Goal: Check status: Check status

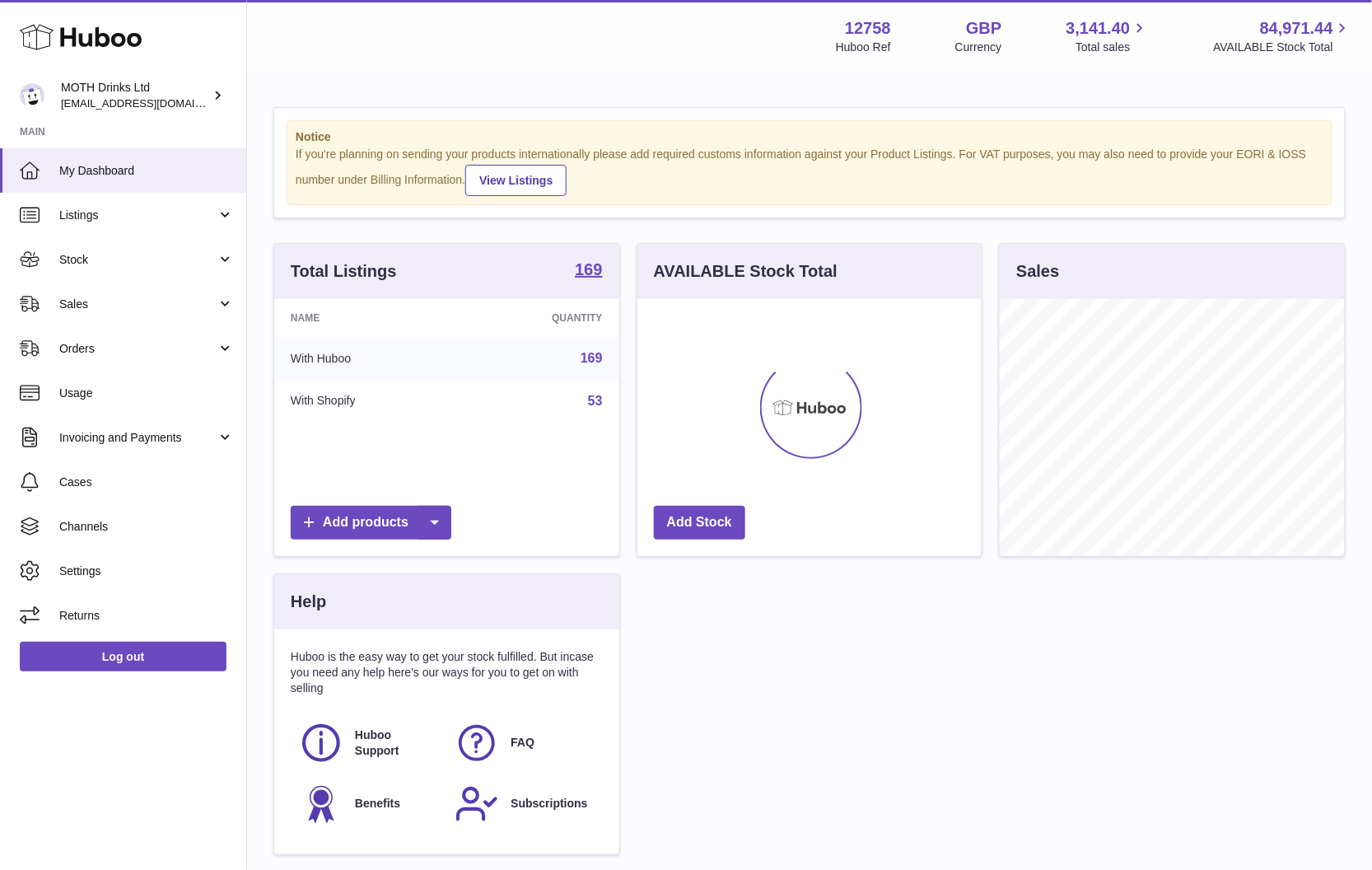
scroll to position [257, 344]
click at [152, 342] on span "Orders" at bounding box center [139, 348] width 158 height 15
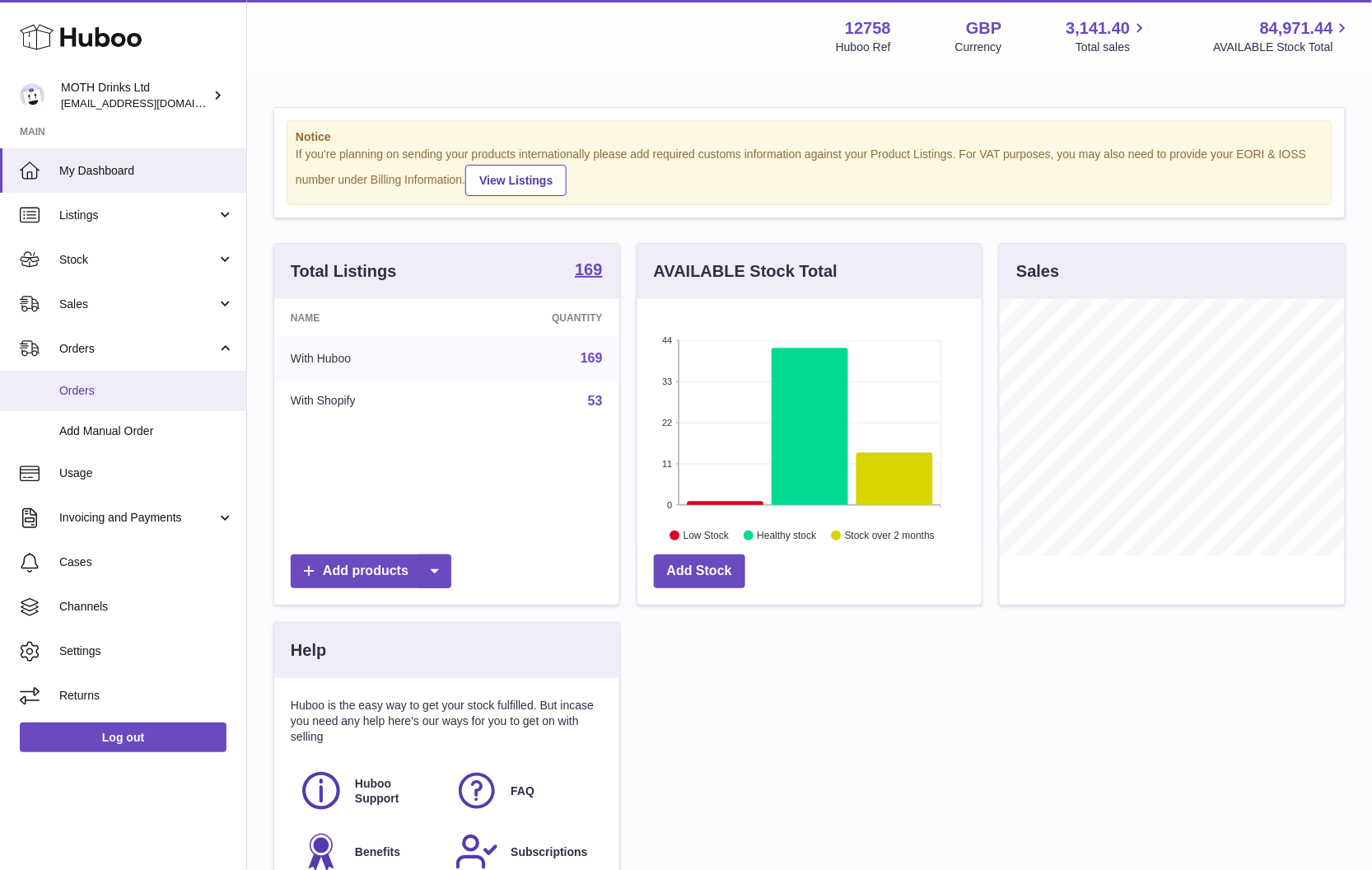
click at [106, 388] on span "Orders" at bounding box center [147, 391] width 175 height 15
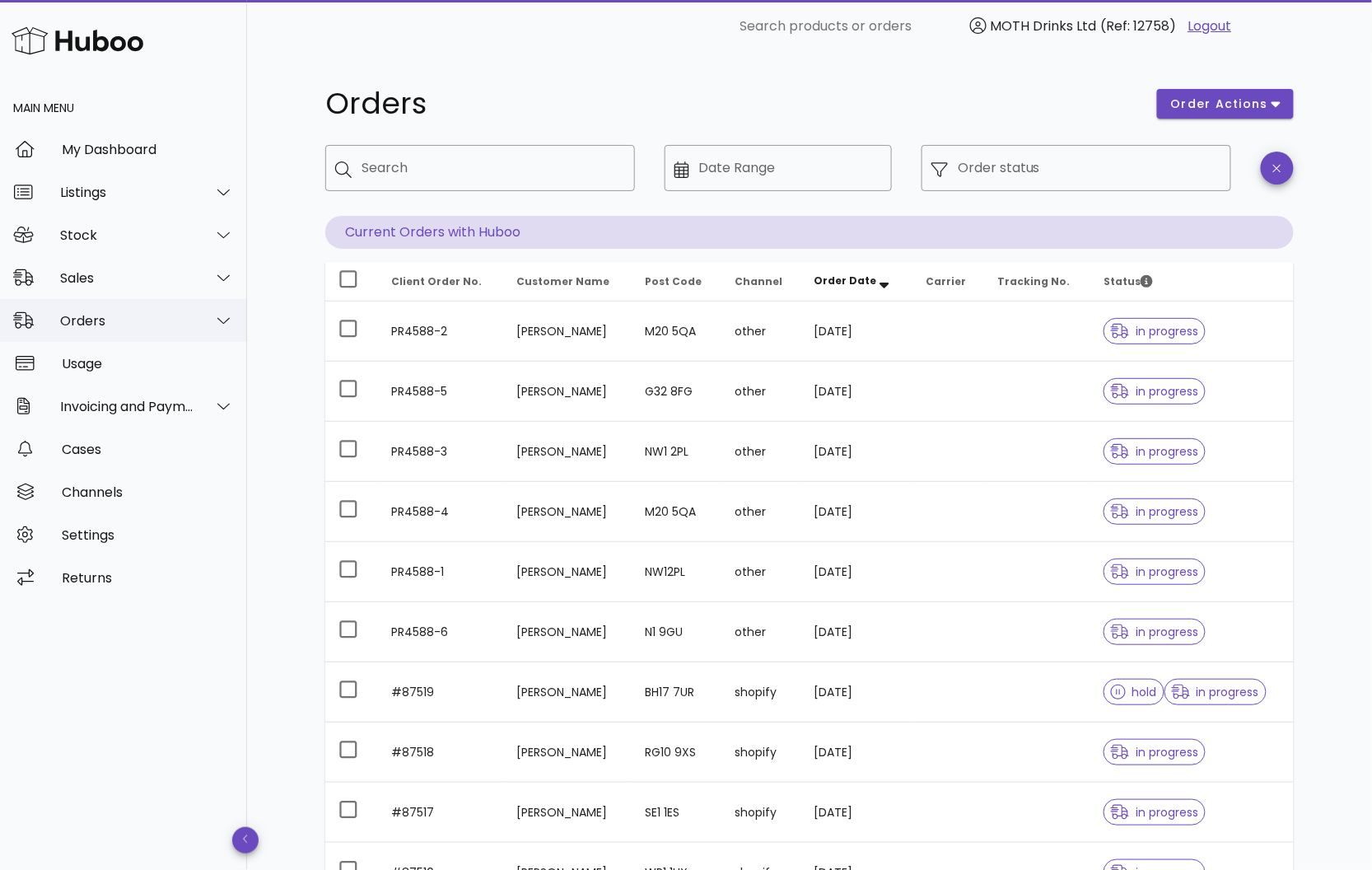
click at [187, 336] on div "Orders" at bounding box center [123, 320] width 247 height 43
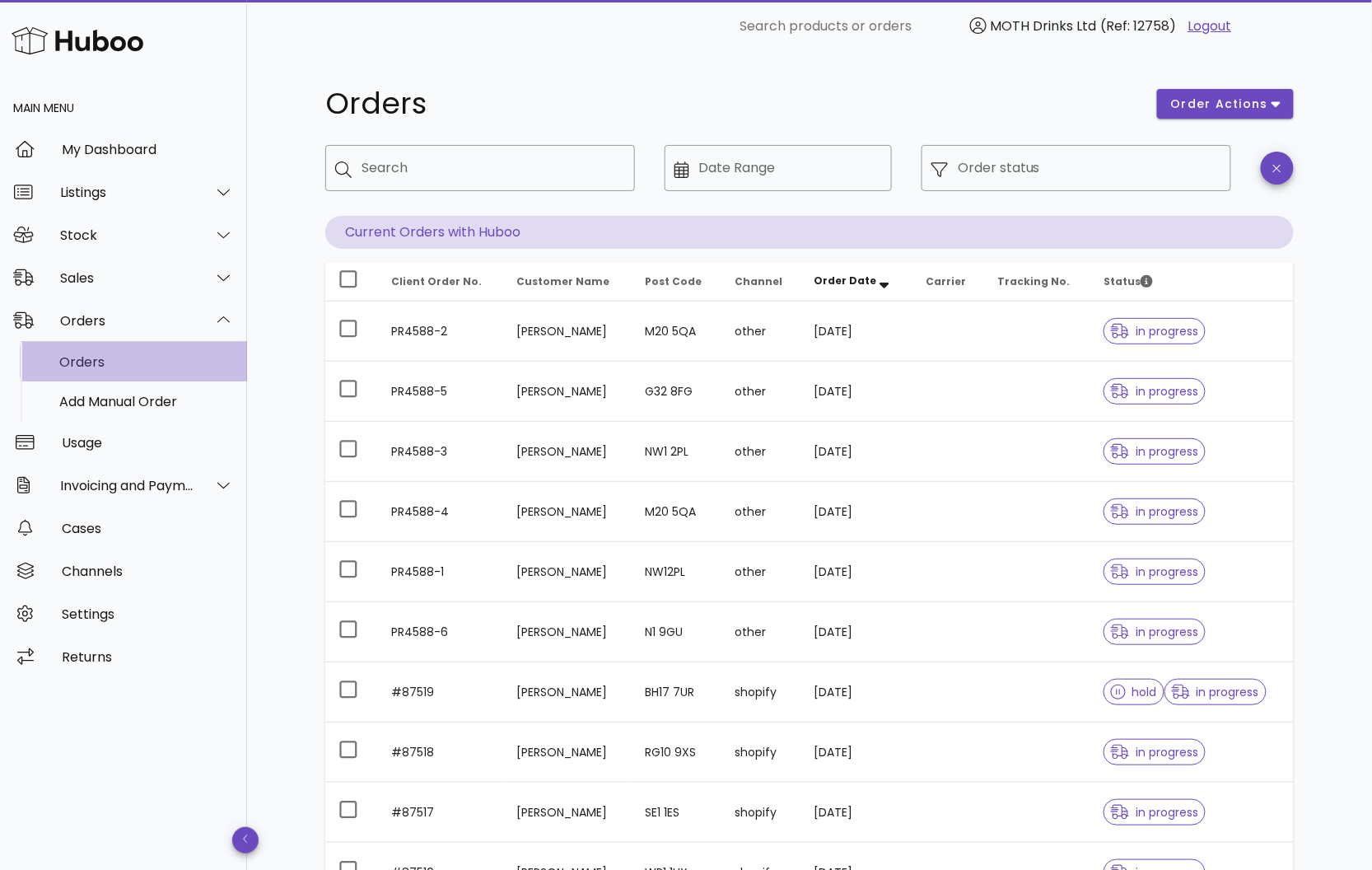
click at [170, 359] on div "Orders" at bounding box center [147, 362] width 175 height 15
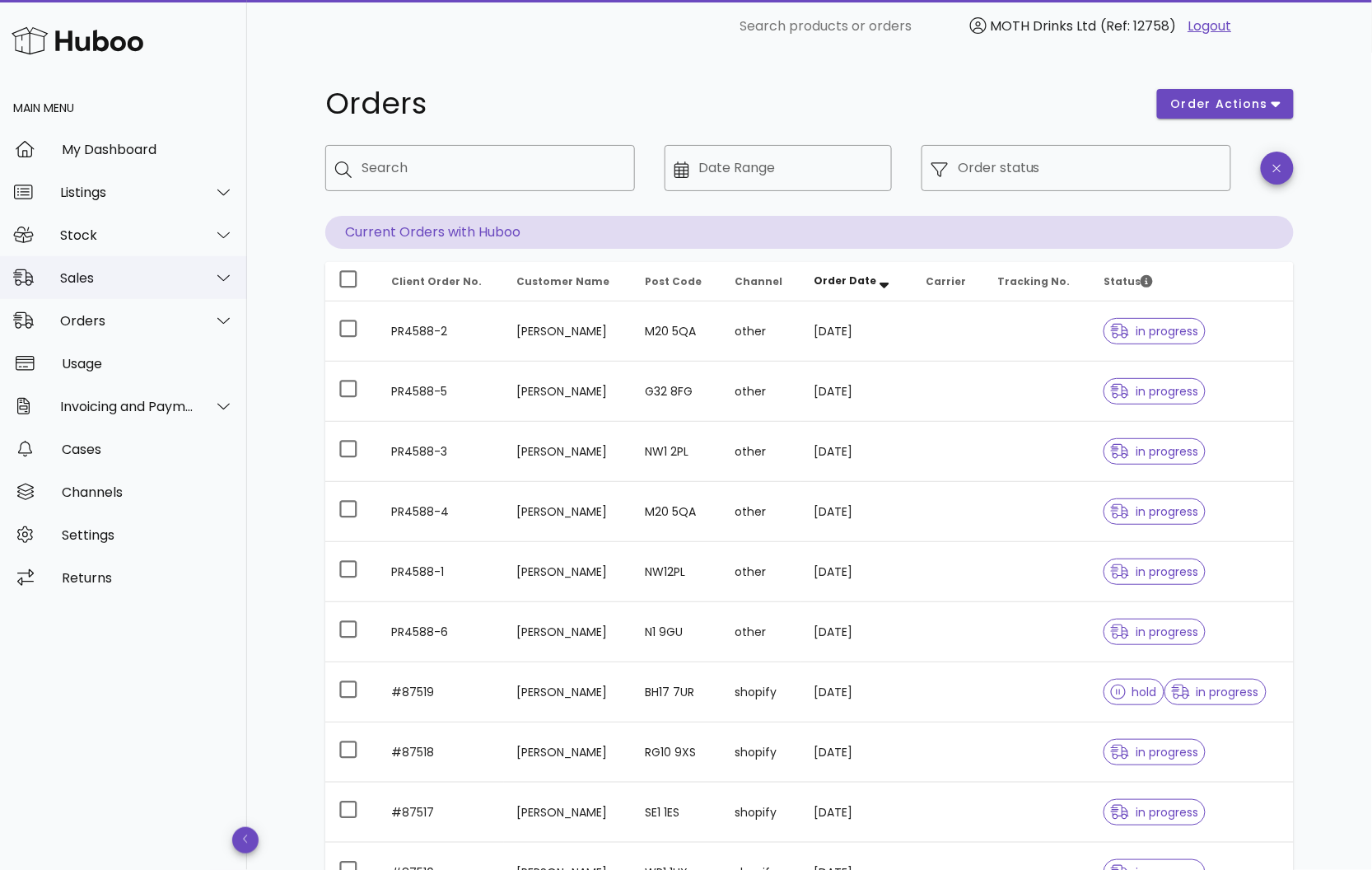
click at [150, 270] on div "Sales" at bounding box center [128, 278] width 135 height 15
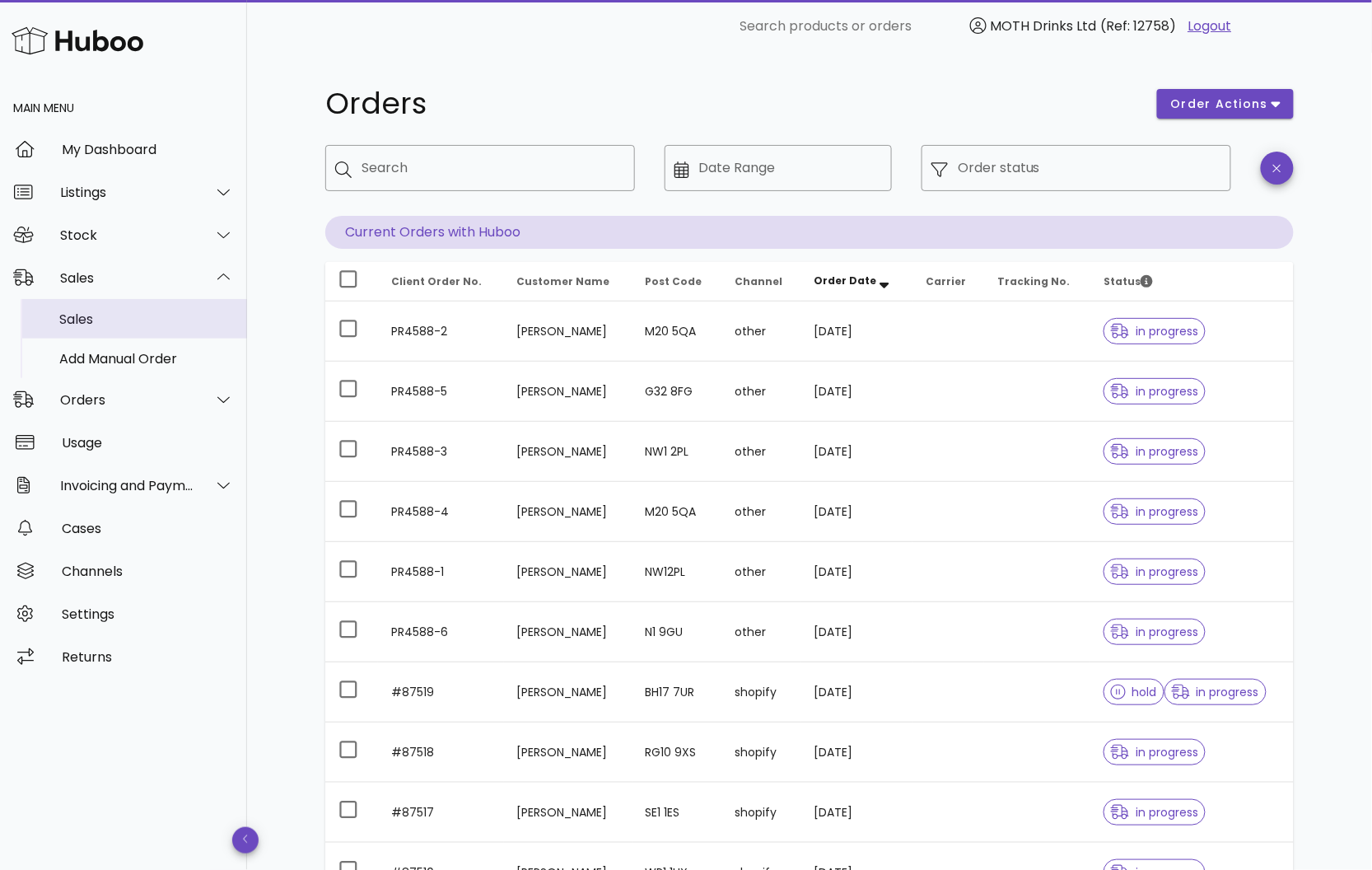
click at [91, 323] on div "Sales" at bounding box center [147, 320] width 175 height 15
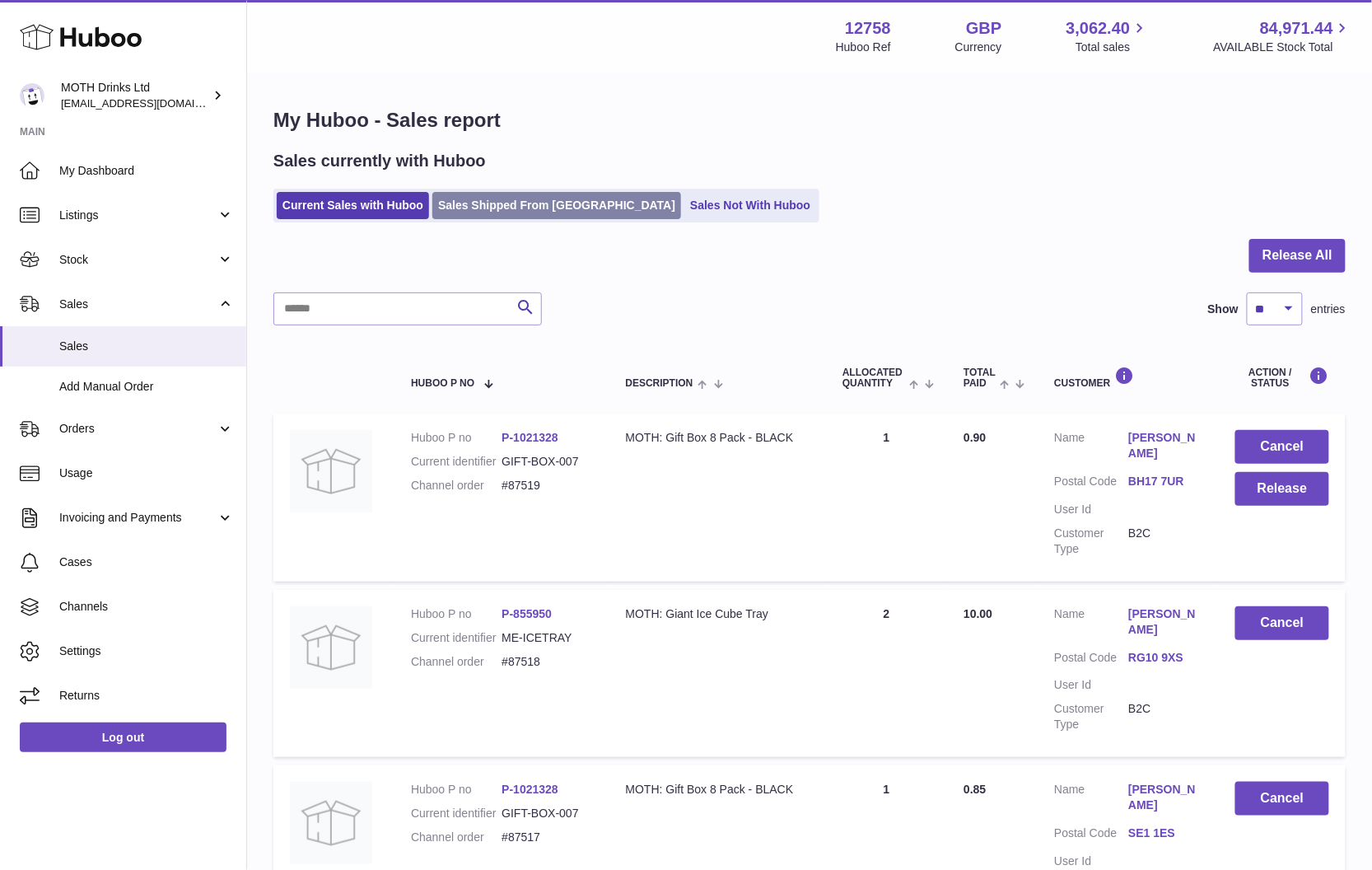
click at [511, 198] on link "Sales Shipped From Huboo" at bounding box center [556, 205] width 249 height 27
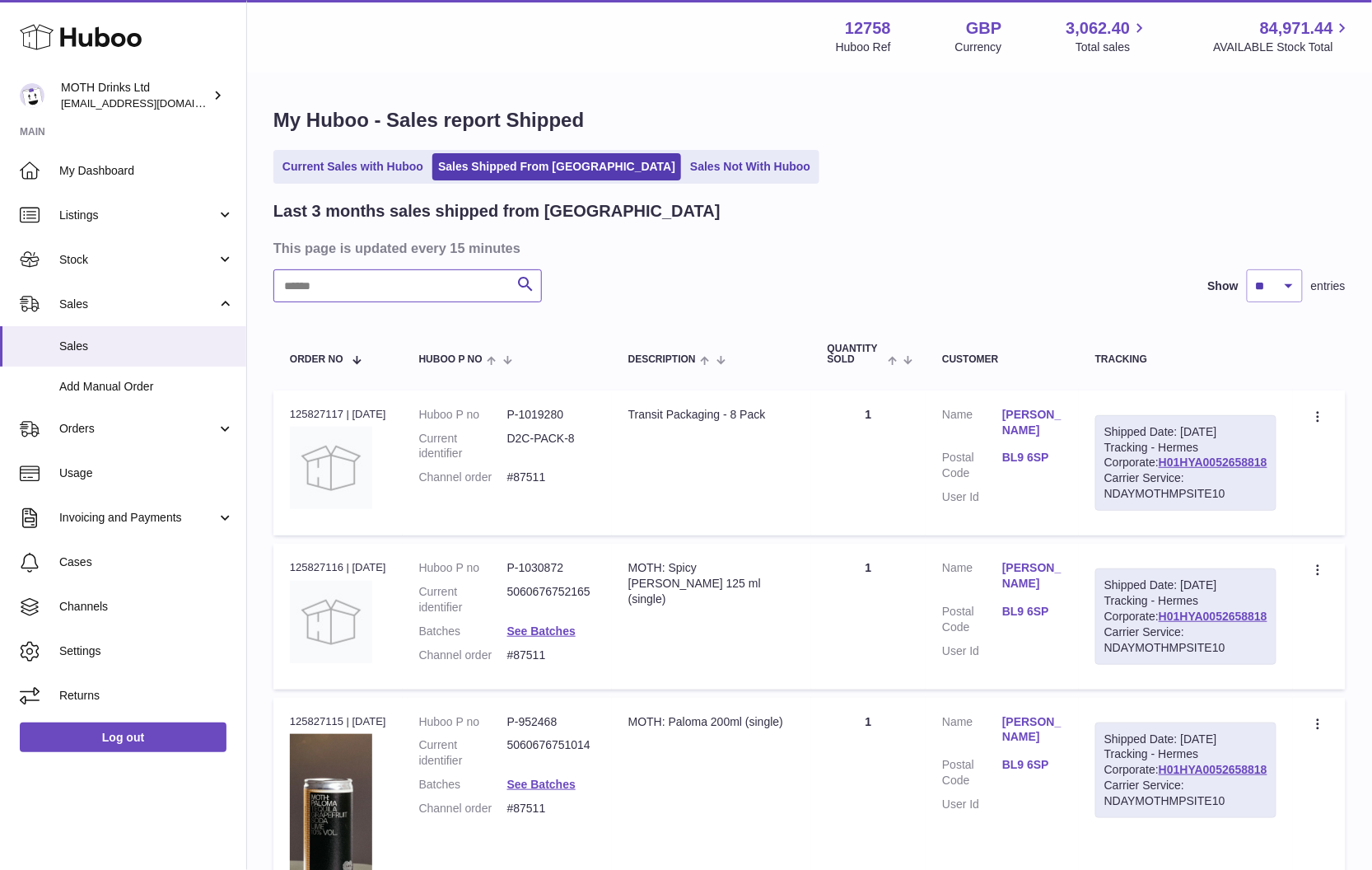
click at [358, 282] on input "text" at bounding box center [407, 286] width 268 height 33
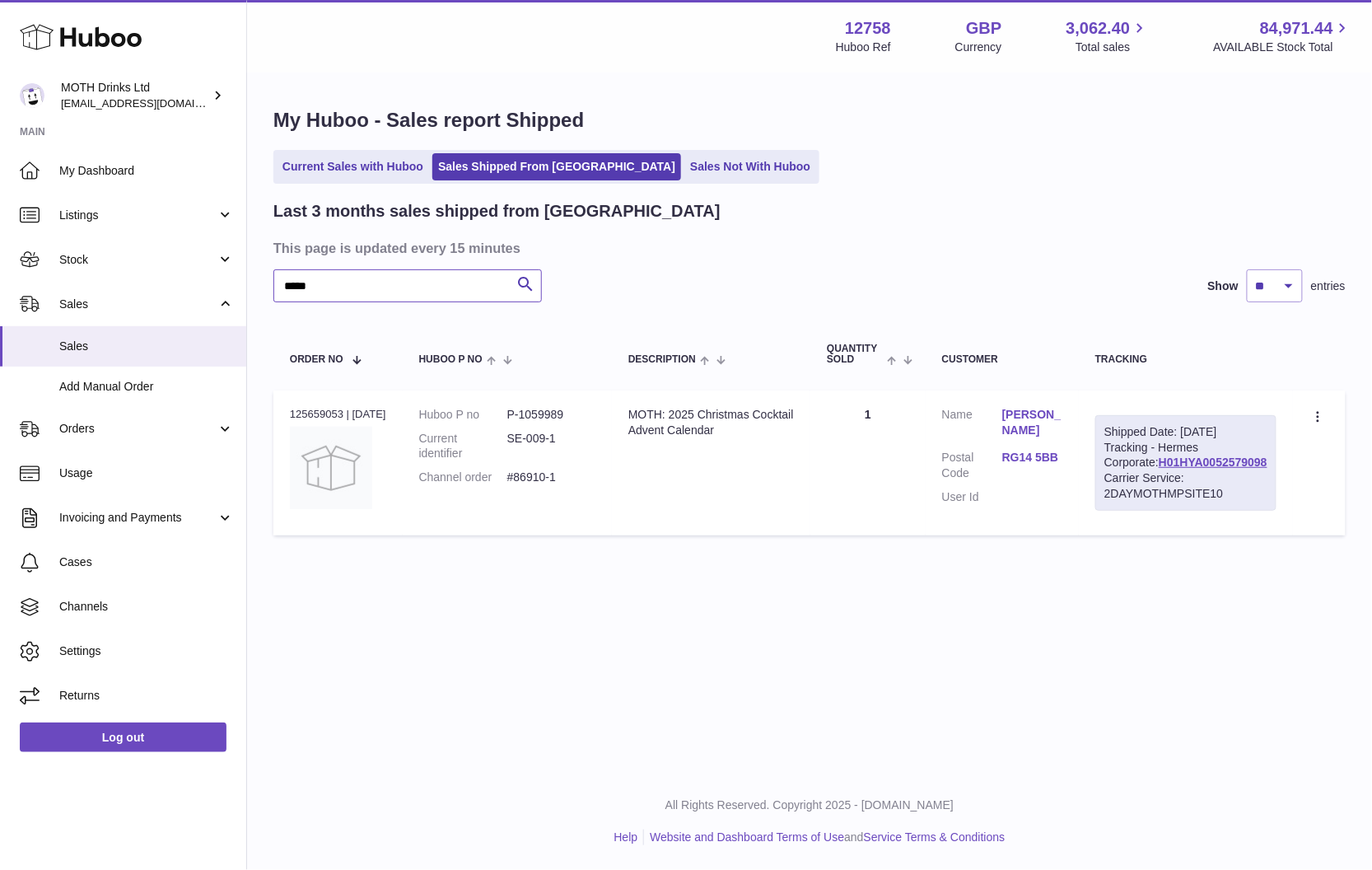
type input "*****"
drag, startPoint x: 520, startPoint y: 465, endPoint x: 597, endPoint y: 461, distance: 77.1
click at [596, 470] on dd "#86910-1" at bounding box center [551, 477] width 89 height 15
